Goal: Information Seeking & Learning: Learn about a topic

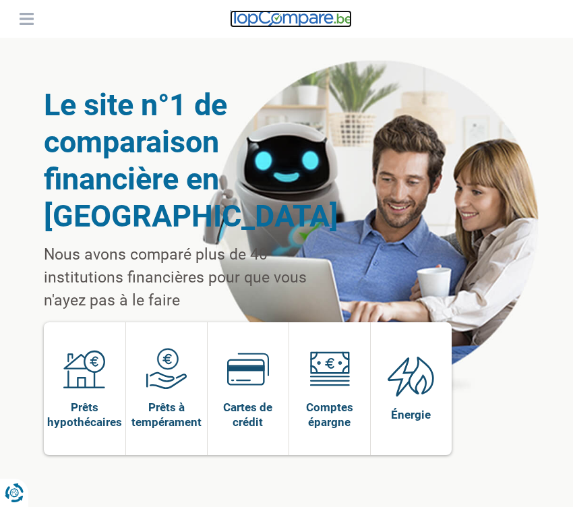
click at [302, 13] on img at bounding box center [291, 19] width 122 height 18
click at [317, 22] on img at bounding box center [291, 19] width 122 height 18
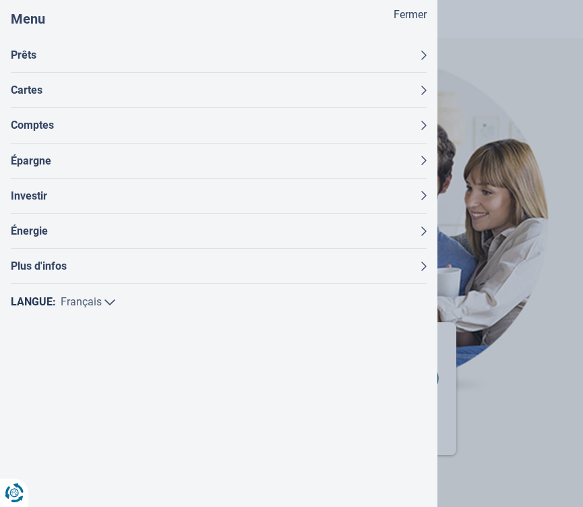
click at [103, 59] on button "Prêts" at bounding box center [219, 55] width 416 height 34
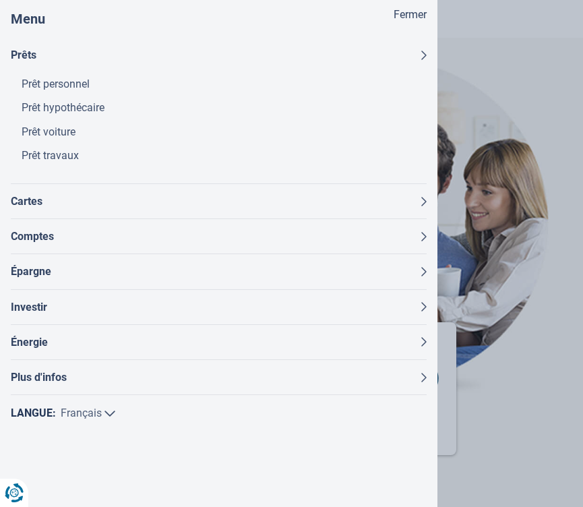
click at [68, 81] on link "Prêt personnel" at bounding box center [224, 84] width 405 height 24
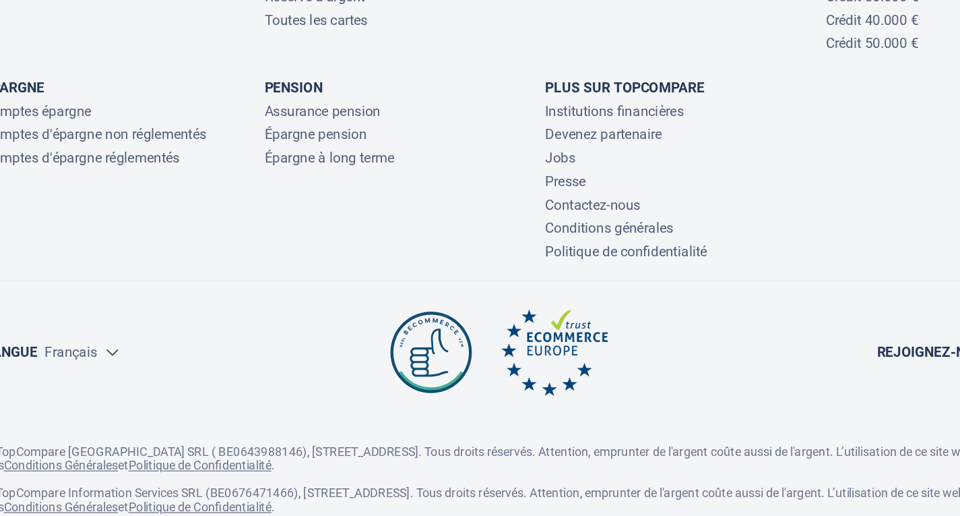
scroll to position [4477, 0]
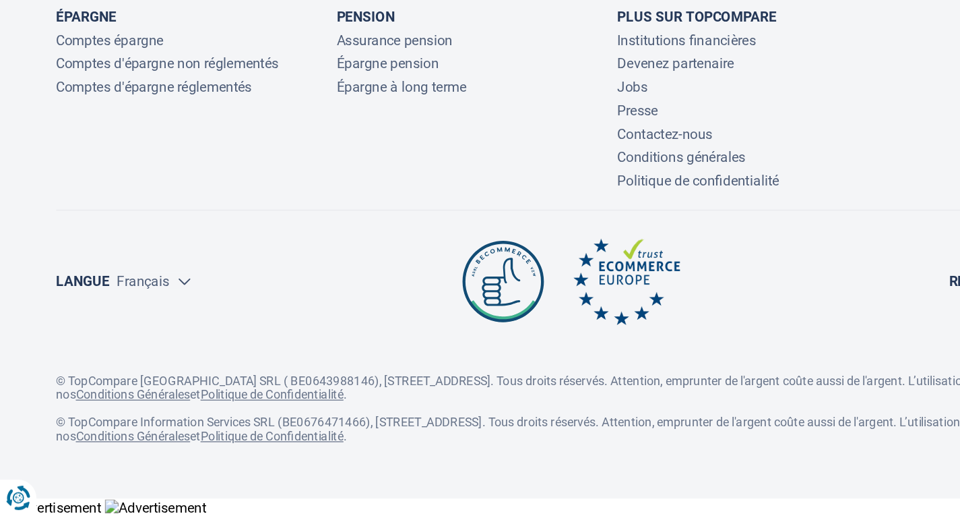
drag, startPoint x: 370, startPoint y: 335, endPoint x: 566, endPoint y: 364, distance: 198.3
click at [566, 364] on div "Langue Nederlands Français Rejoignez-nous sur" at bounding box center [481, 333] width 874 height 67
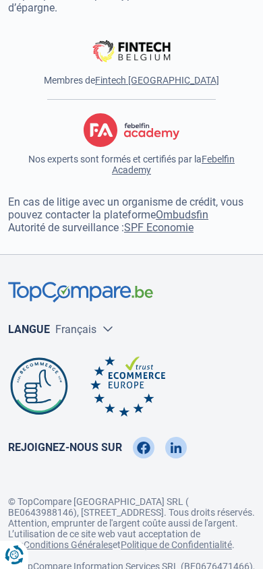
scroll to position [6491, 0]
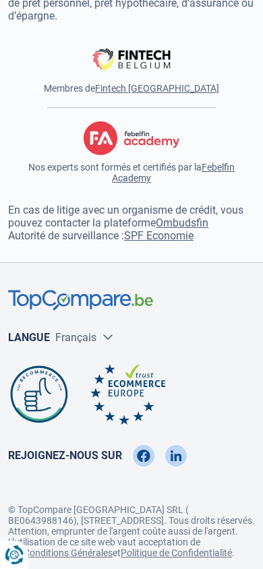
click at [127, 396] on img at bounding box center [127, 394] width 75 height 61
click at [133, 400] on img at bounding box center [127, 394] width 75 height 61
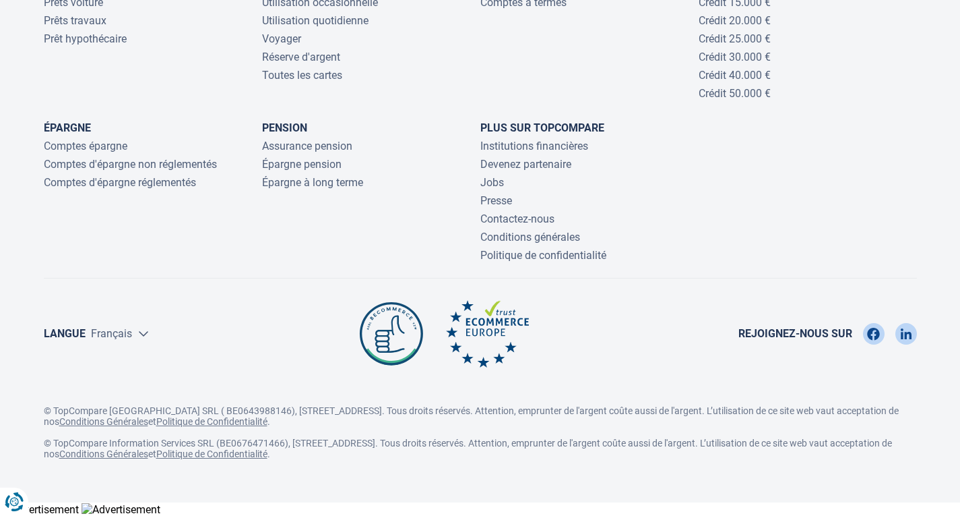
scroll to position [4477, 0]
drag, startPoint x: 387, startPoint y: 315, endPoint x: 832, endPoint y: 271, distance: 447.7
click at [572, 271] on div "Prêts Prêts personnels Prêts voiture Prêts travaux Prêt hypothécaire Cartes de …" at bounding box center [481, 193] width 890 height 553
type input "10000"
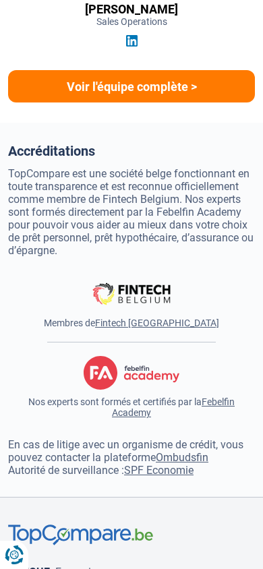
scroll to position [6620, 0]
